Goal: Information Seeking & Learning: Find specific page/section

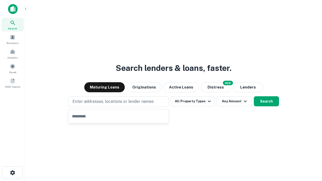
type input "**********"
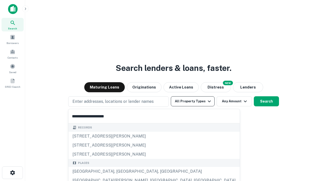
click at [192, 101] on button "All Property Types" at bounding box center [193, 101] width 44 height 10
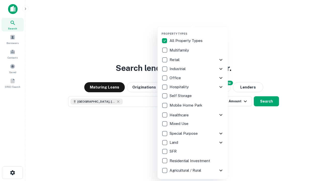
click at [196, 30] on button "button" at bounding box center [196, 30] width 70 height 0
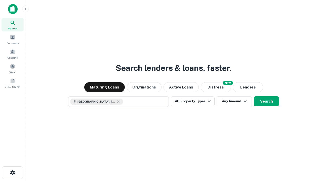
scroll to position [8, 0]
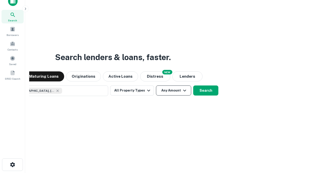
click at [156, 85] on button "Any Amount" at bounding box center [173, 90] width 35 height 10
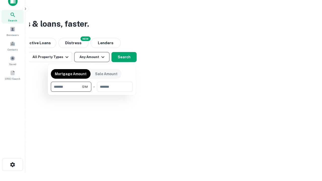
type input "*******"
click at [92, 92] on button "button" at bounding box center [92, 92] width 82 height 0
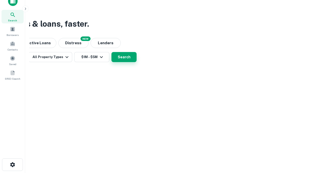
click at [136, 62] on button "Search" at bounding box center [123, 57] width 25 height 10
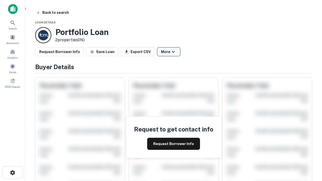
click at [168, 52] on button "More" at bounding box center [168, 51] width 23 height 9
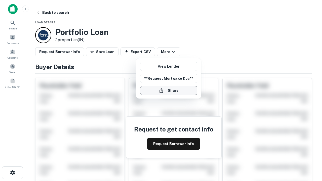
click at [168, 90] on button "Share" at bounding box center [168, 90] width 57 height 9
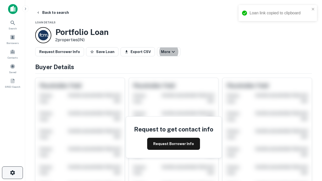
click at [12, 173] on icon "button" at bounding box center [13, 173] width 6 height 6
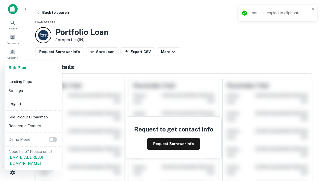
click at [33, 103] on li "Logout" at bounding box center [34, 103] width 54 height 9
